Goal: Task Accomplishment & Management: Manage account settings

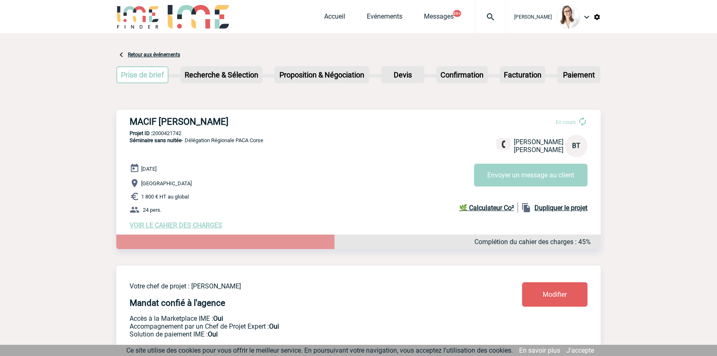
click at [475, 25] on div at bounding box center [490, 16] width 31 height 33
type input "2000421775"
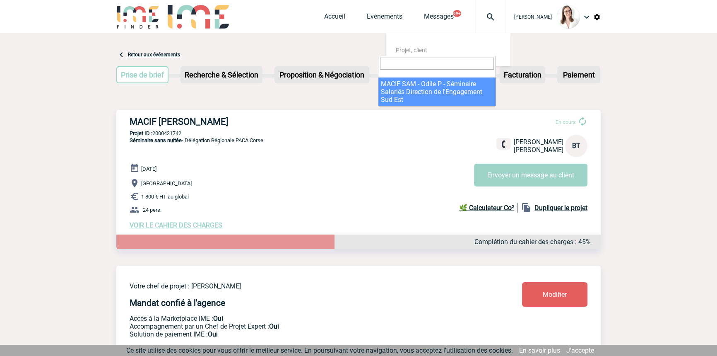
select select "21276"
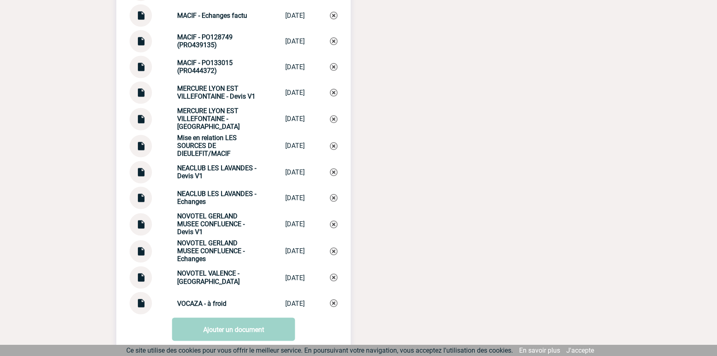
scroll to position [1631, 0]
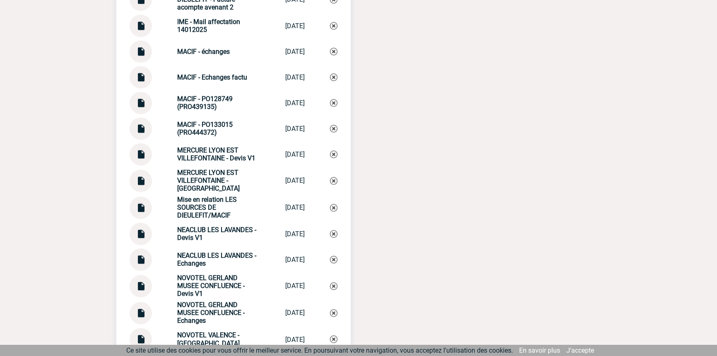
click at [141, 82] on img at bounding box center [140, 74] width 11 height 16
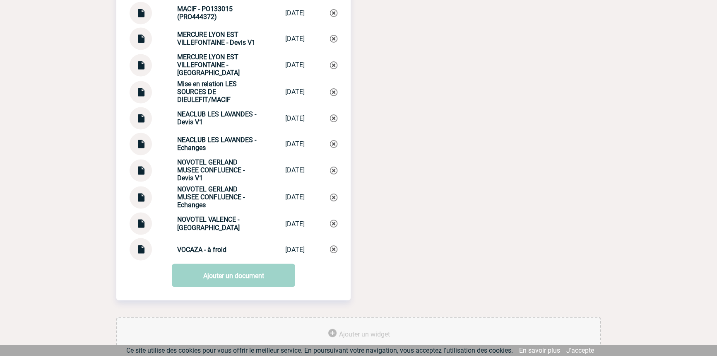
scroll to position [1771, 0]
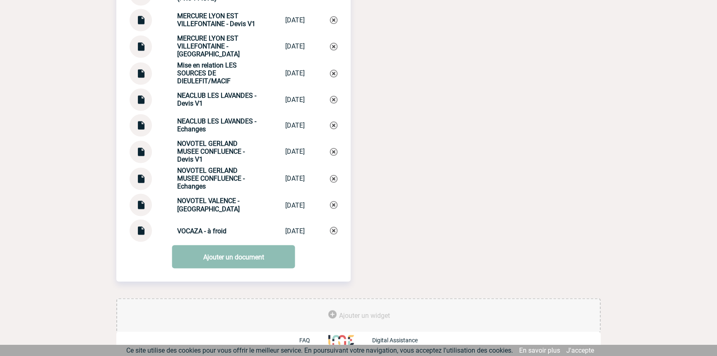
click at [217, 258] on link "Ajouter un document" at bounding box center [233, 256] width 123 height 23
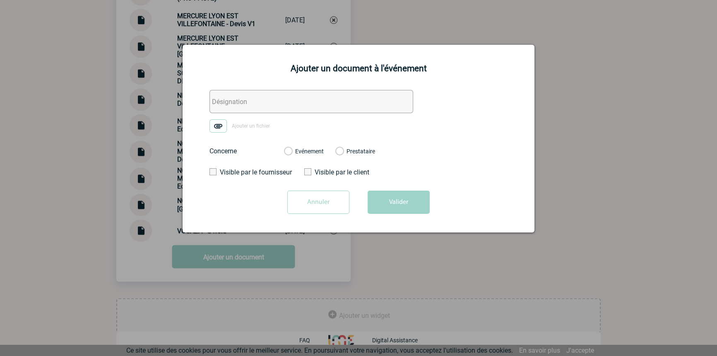
click at [225, 107] on input "text" at bounding box center [311, 101] width 204 height 23
type input "Validation cliente FRE"
click at [215, 129] on img at bounding box center [217, 125] width 17 height 13
click at [0, 0] on input "Ajouter un fichier" at bounding box center [0, 0] width 0 height 0
click at [319, 148] on div "Evénement" at bounding box center [304, 151] width 40 height 8
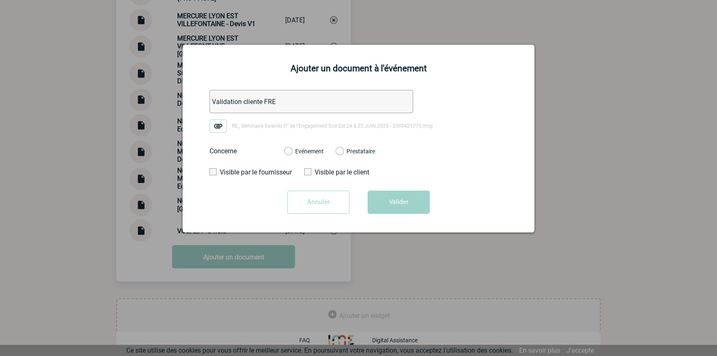
click at [292, 149] on label "Evénement" at bounding box center [288, 151] width 8 height 7
click at [0, 0] on input "Evénement" at bounding box center [0, 0] width 0 height 0
click at [386, 205] on button "Valider" at bounding box center [399, 201] width 62 height 23
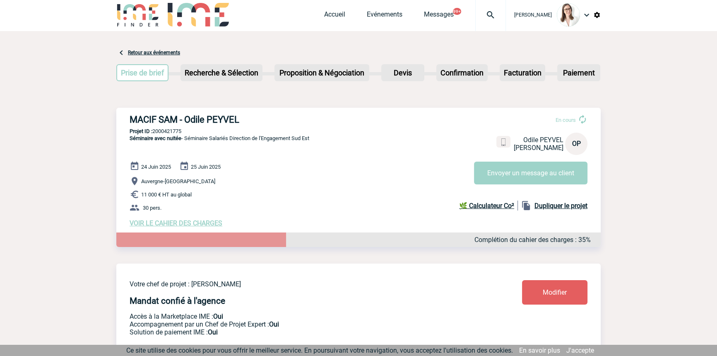
scroll to position [0, 0]
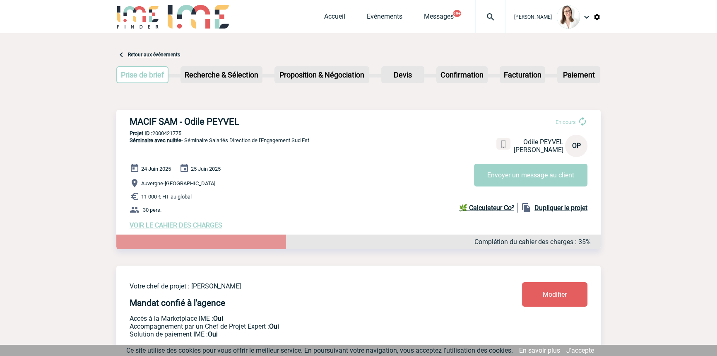
click at [486, 29] on div at bounding box center [490, 16] width 31 height 33
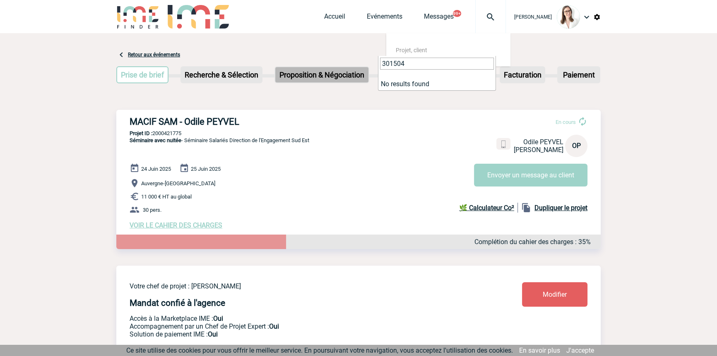
drag, startPoint x: 409, startPoint y: 65, endPoint x: 319, endPoint y: 68, distance: 90.7
paste input "2000426042"
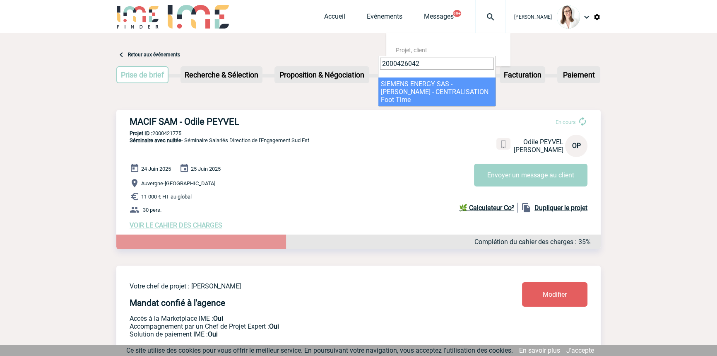
type input "2000426042"
select select "25543"
